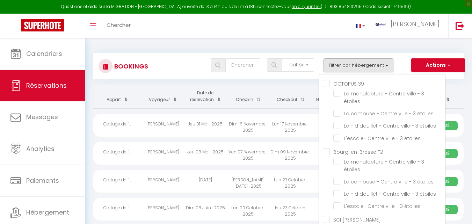
select select "not_cancelled"
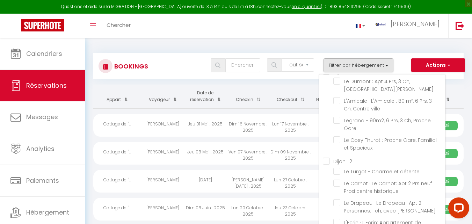
scroll to position [10084, 0]
checkbox input "false"
click at [306, 28] on div "Toggle menubar Chercher BUTTON albert Paramètres" at bounding box center [259, 26] width 416 height 24
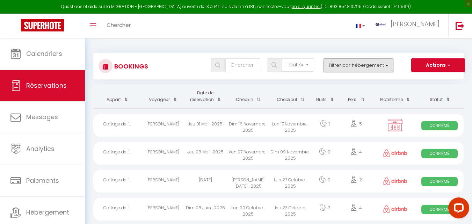
click at [342, 69] on button "Filtrer par hébergement" at bounding box center [358, 65] width 70 height 14
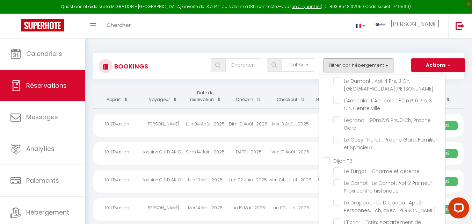
checkbox input "false"
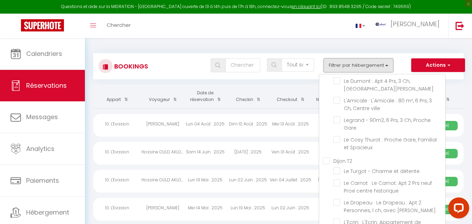
checkbox input "false"
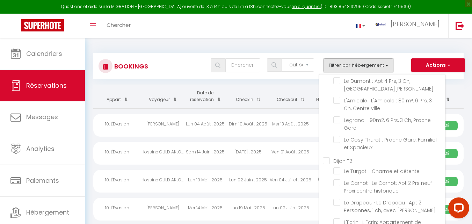
checkbox input "false"
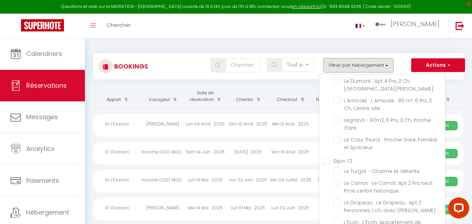
checkbox input "false"
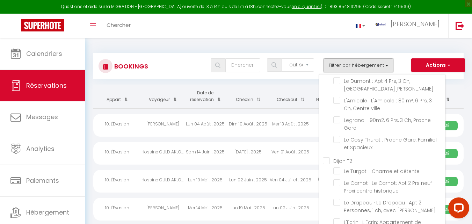
checkbox input "false"
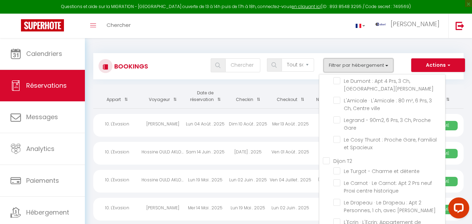
checkbox input "false"
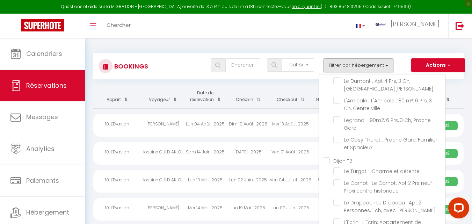
checkbox input "false"
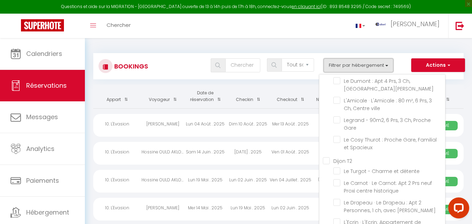
checkbox input "false"
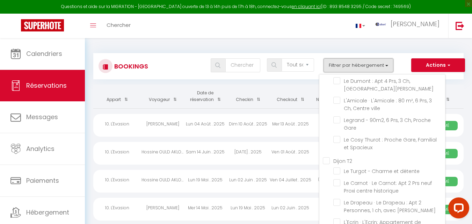
checkbox input "false"
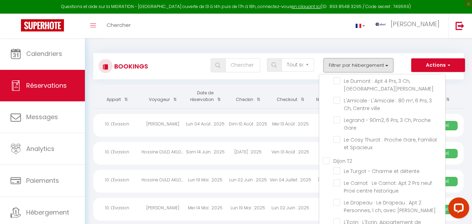
checkbox input "false"
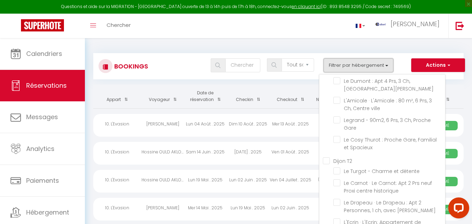
checkbox input "false"
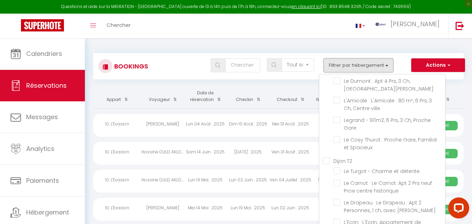
checkbox input "false"
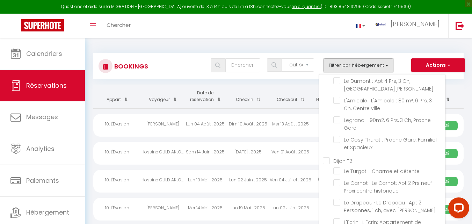
checkbox input "false"
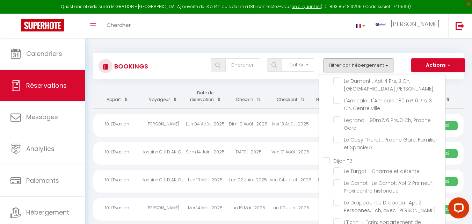
checkbox input "false"
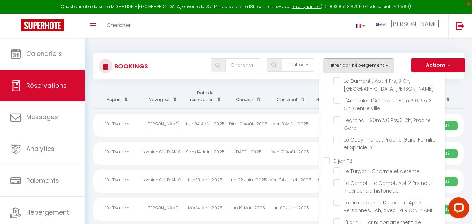
checkbox input "false"
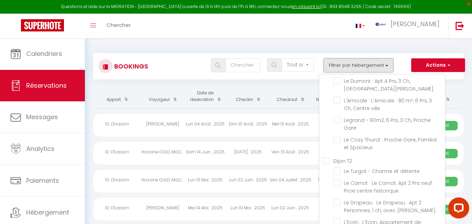
checkbox input "false"
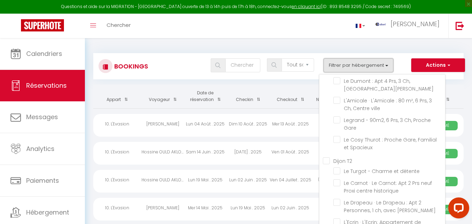
checkbox input "false"
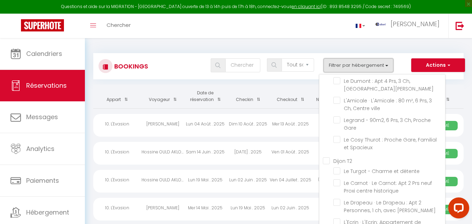
checkbox input "false"
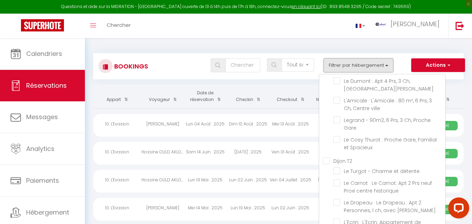
checkbox input "false"
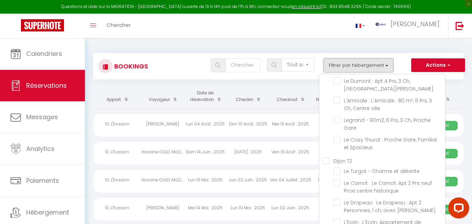
checkbox input "false"
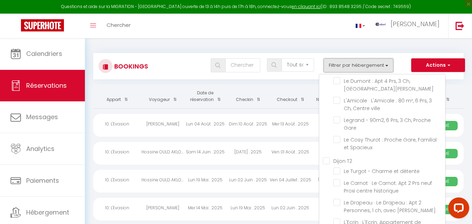
checkbox input "false"
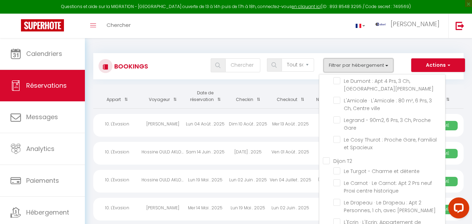
checkbox input "false"
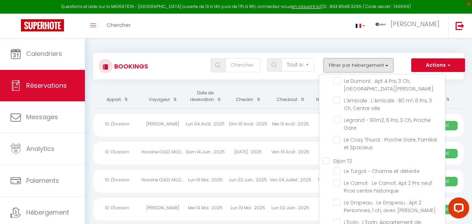
checkbox input "false"
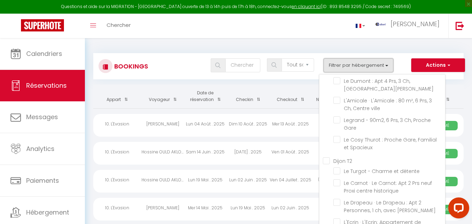
checkbox input "false"
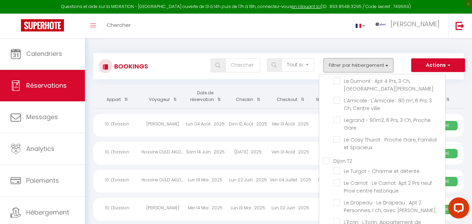
checkbox input "false"
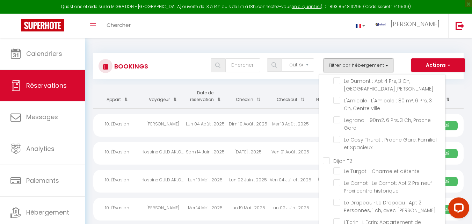
checkbox input "false"
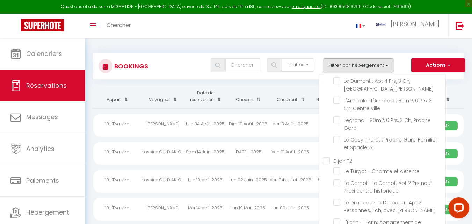
checkbox input "false"
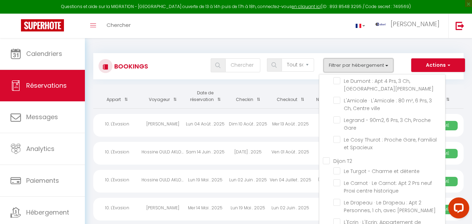
checkbox input "false"
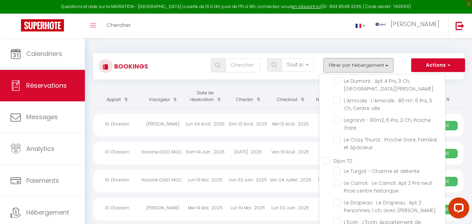
checkbox input "false"
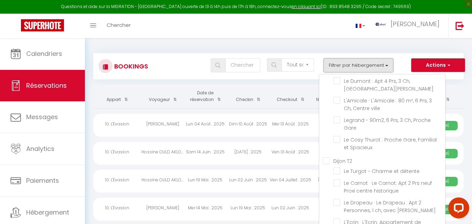
checkbox input "false"
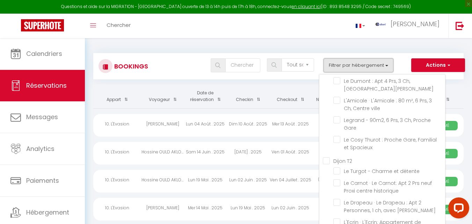
checkbox input "false"
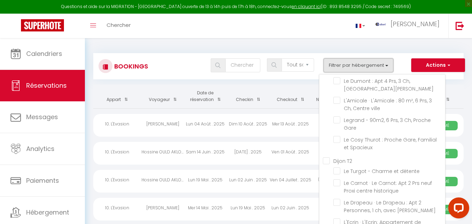
checkbox input "false"
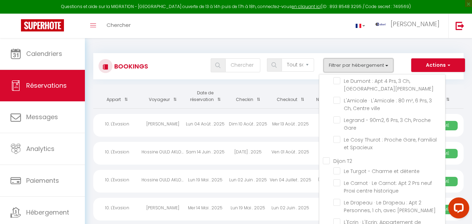
checkbox input "false"
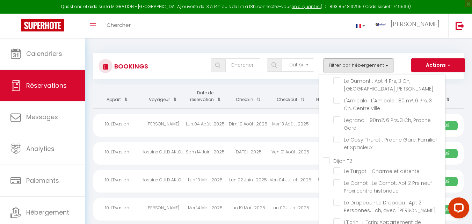
checkbox input "false"
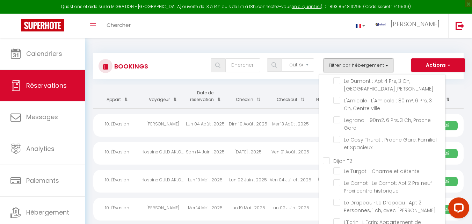
checkbox input "false"
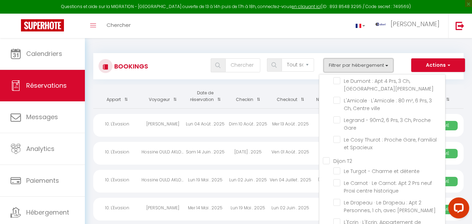
checkbox input "false"
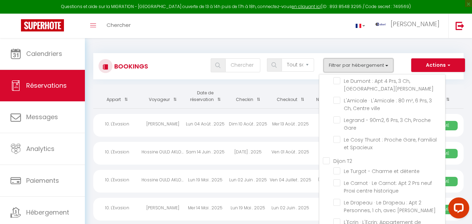
checkbox input "false"
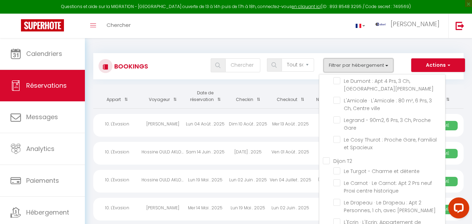
checkbox input "false"
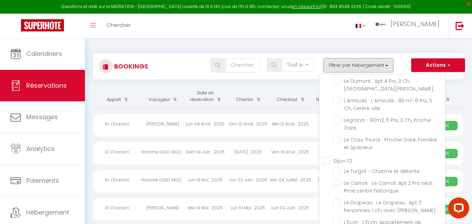
checkbox input "false"
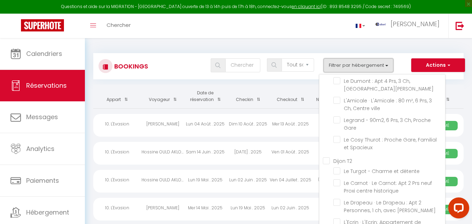
checkbox input "false"
click at [257, 126] on div "Dim 10 Août . 2025" at bounding box center [248, 125] width 43 height 23
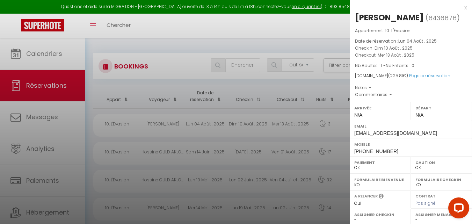
click at [257, 126] on div at bounding box center [236, 112] width 472 height 224
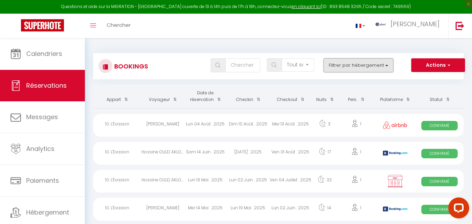
click at [351, 66] on button "Filtrer par hébergement" at bounding box center [358, 65] width 70 height 14
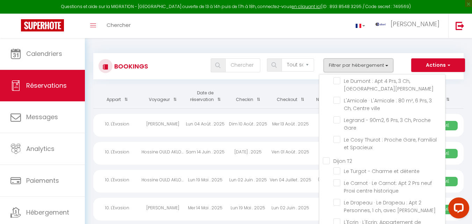
scroll to position [1702, 0]
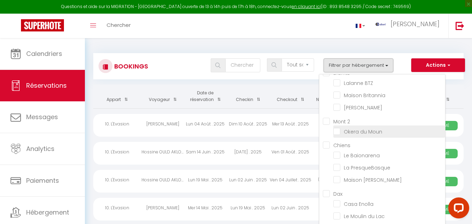
click at [337, 134] on input "Okera du Moun" at bounding box center [389, 130] width 112 height 7
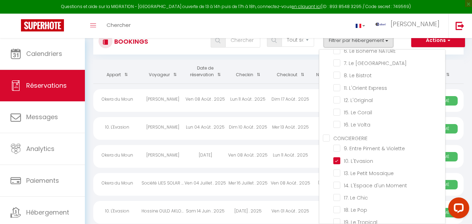
scroll to position [788, 0]
click at [336, 162] on input "10. L'Evasion" at bounding box center [389, 158] width 112 height 7
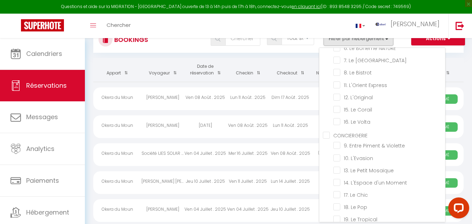
scroll to position [0, 0]
